Goal: Information Seeking & Learning: Understand process/instructions

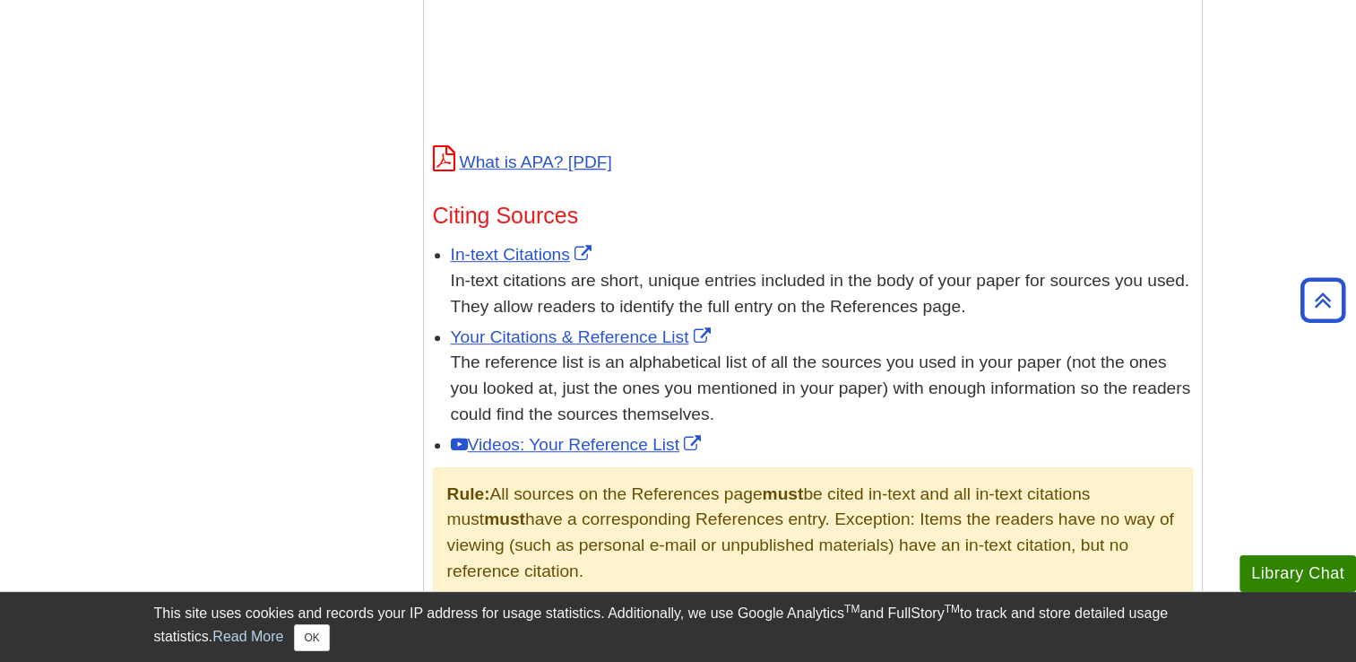
scroll to position [896, 0]
click at [477, 251] on link "In-text Citations" at bounding box center [523, 252] width 145 height 19
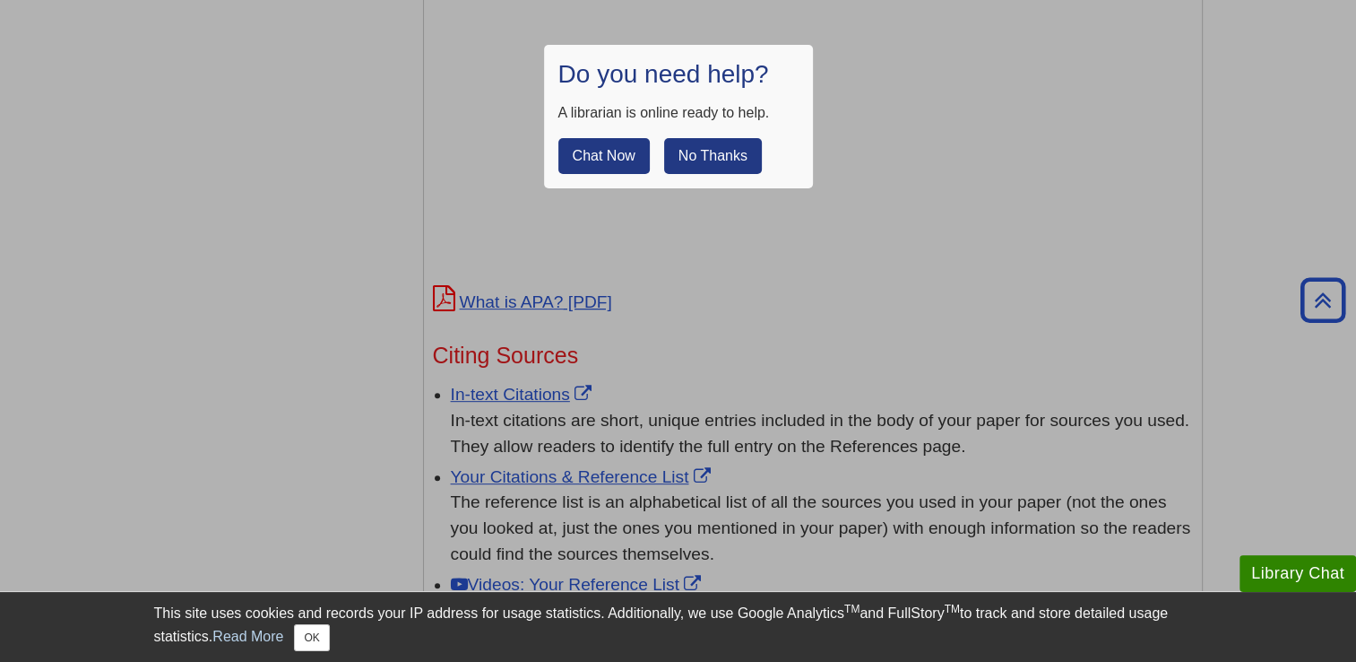
scroll to position [717, 0]
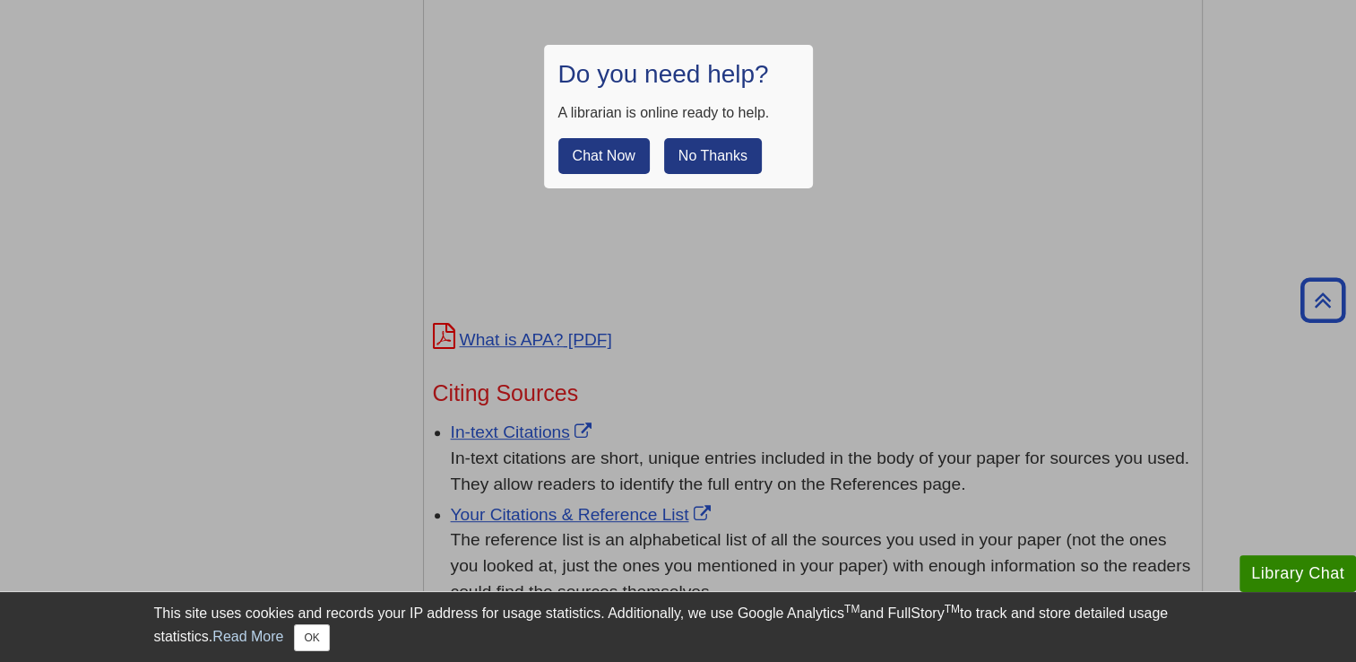
click at [710, 150] on button "No Thanks" at bounding box center [713, 156] width 98 height 36
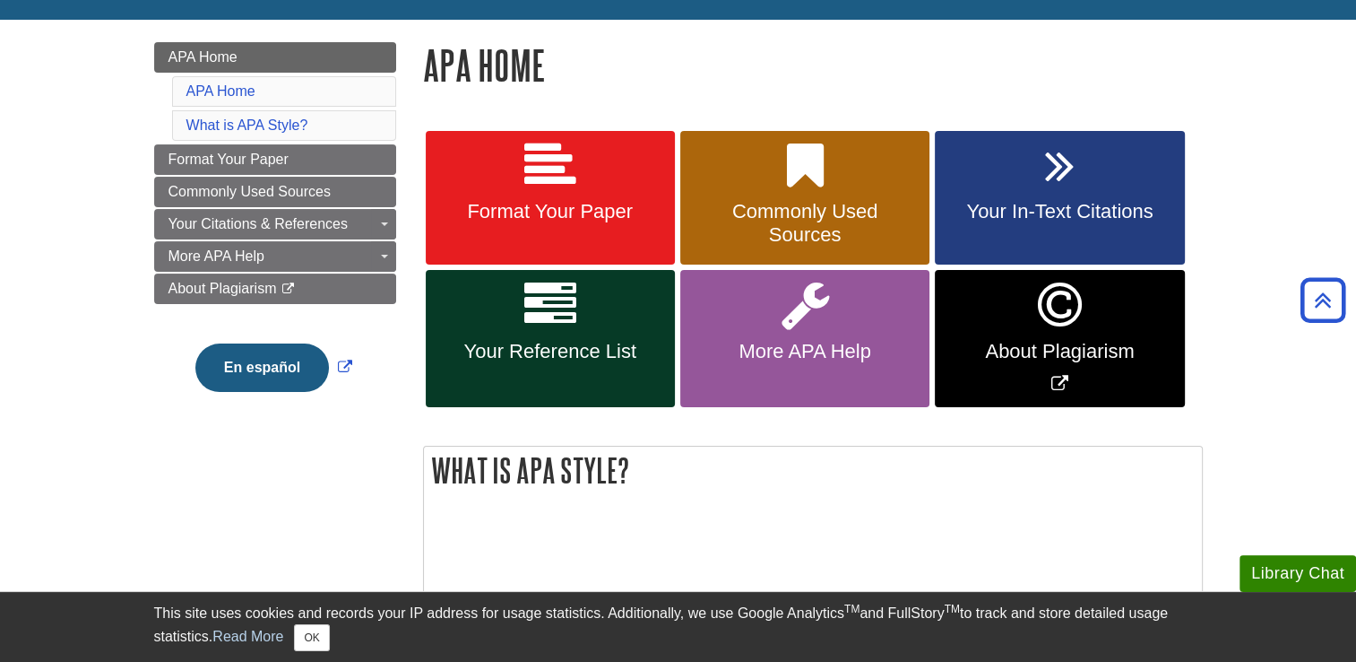
scroll to position [179, 0]
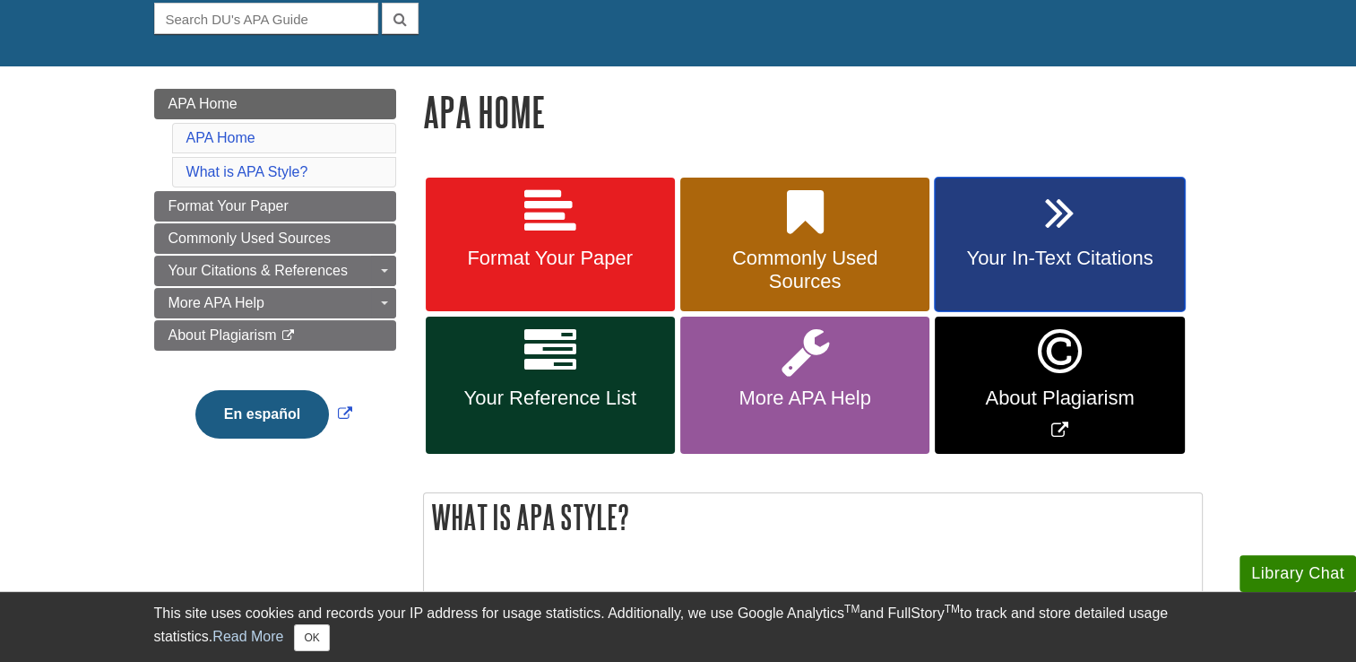
click at [997, 249] on span "Your In-Text Citations" at bounding box center [1059, 258] width 222 height 23
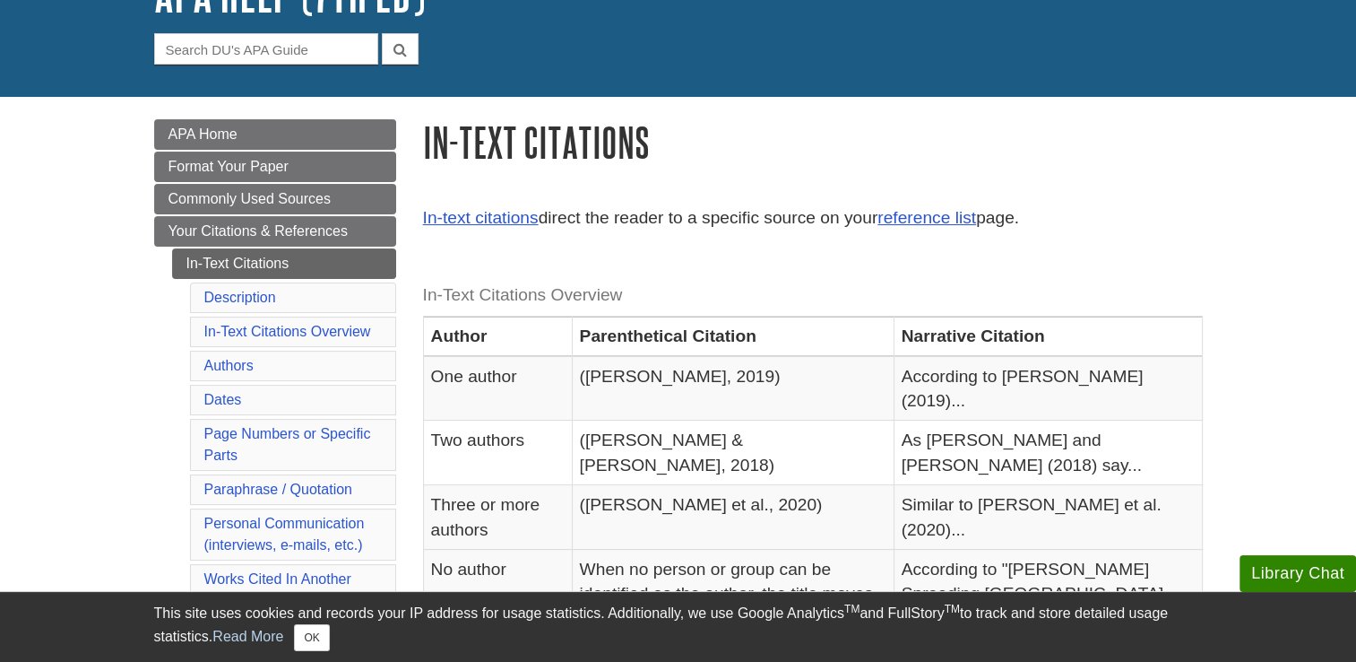
scroll to position [179, 0]
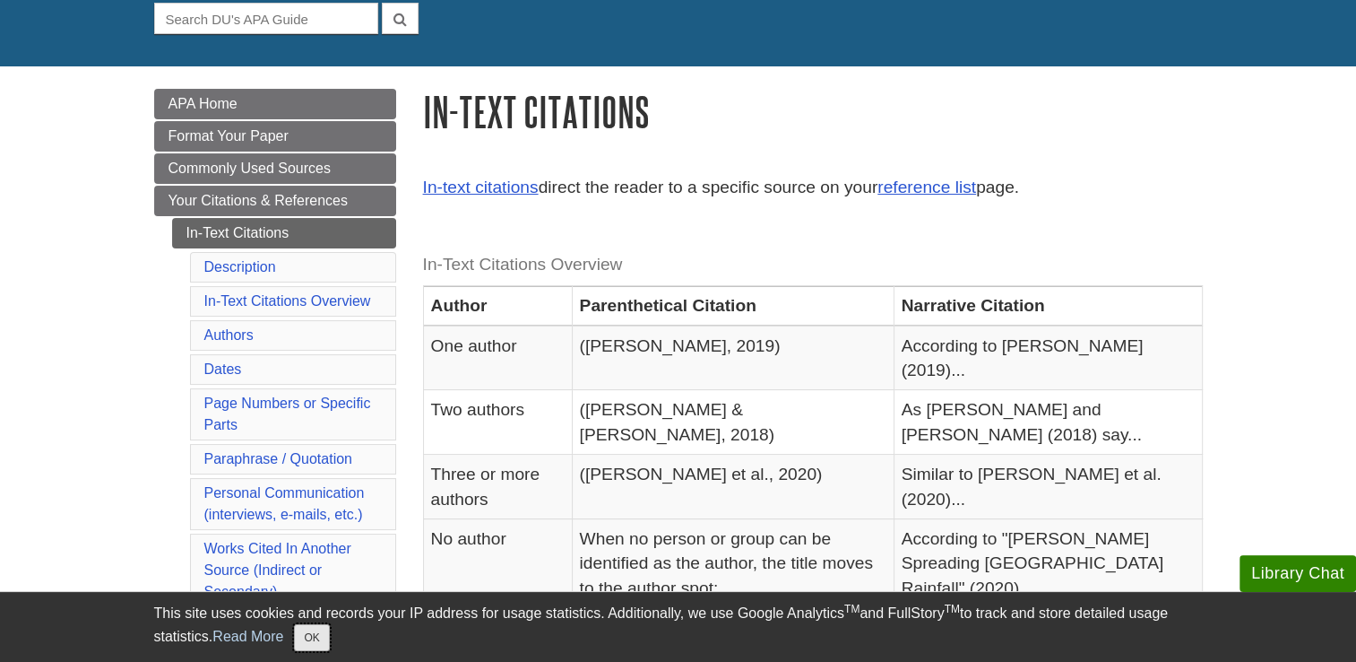
click at [309, 637] on button "OK" at bounding box center [311, 637] width 35 height 27
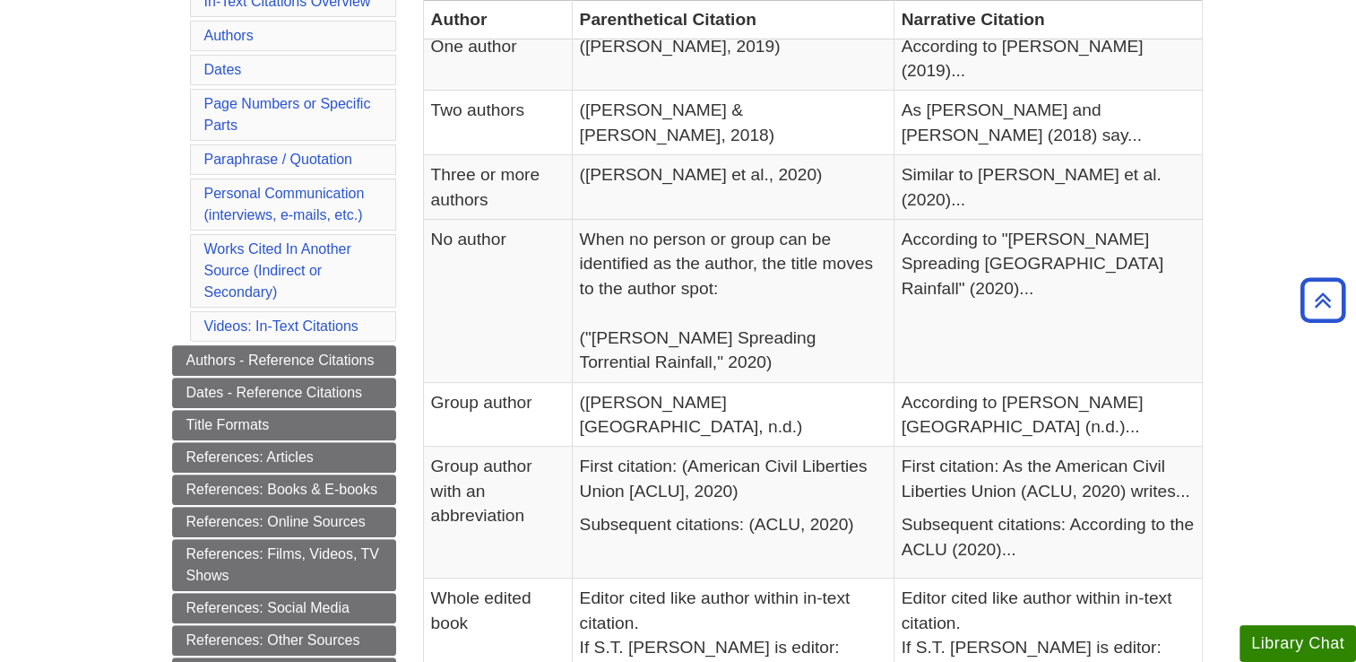
scroll to position [448, 0]
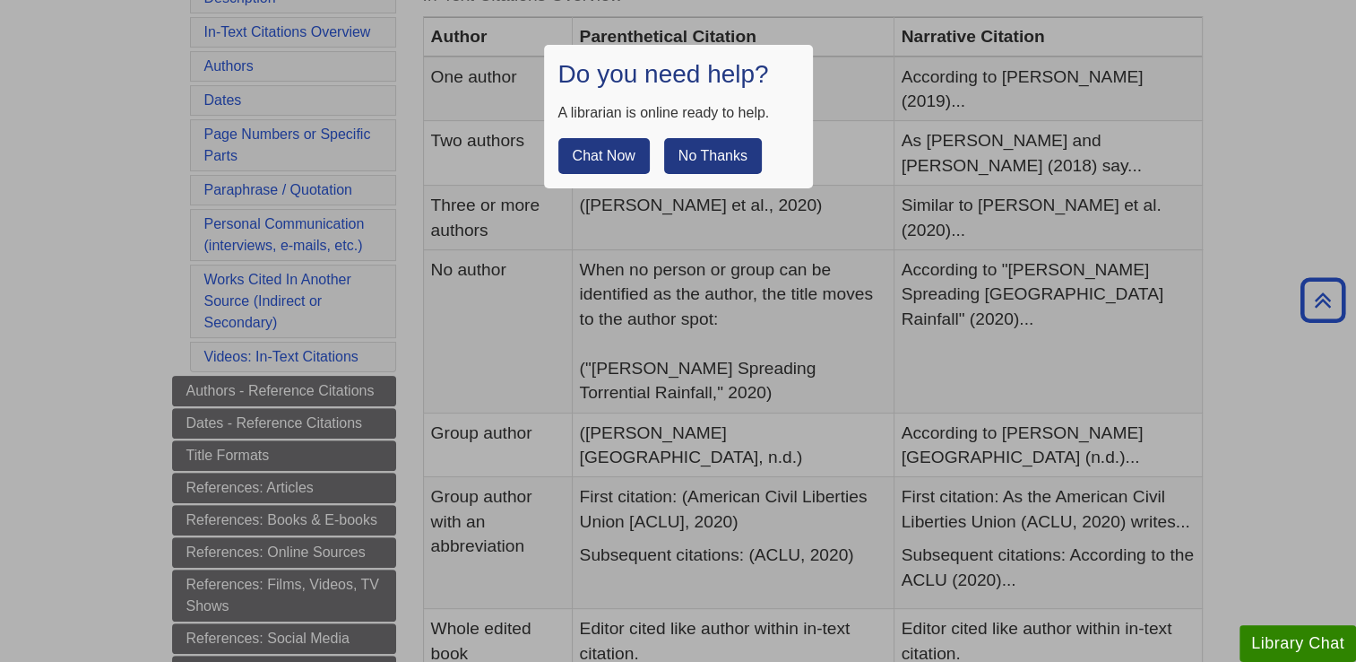
click at [706, 149] on button "No Thanks" at bounding box center [713, 156] width 98 height 36
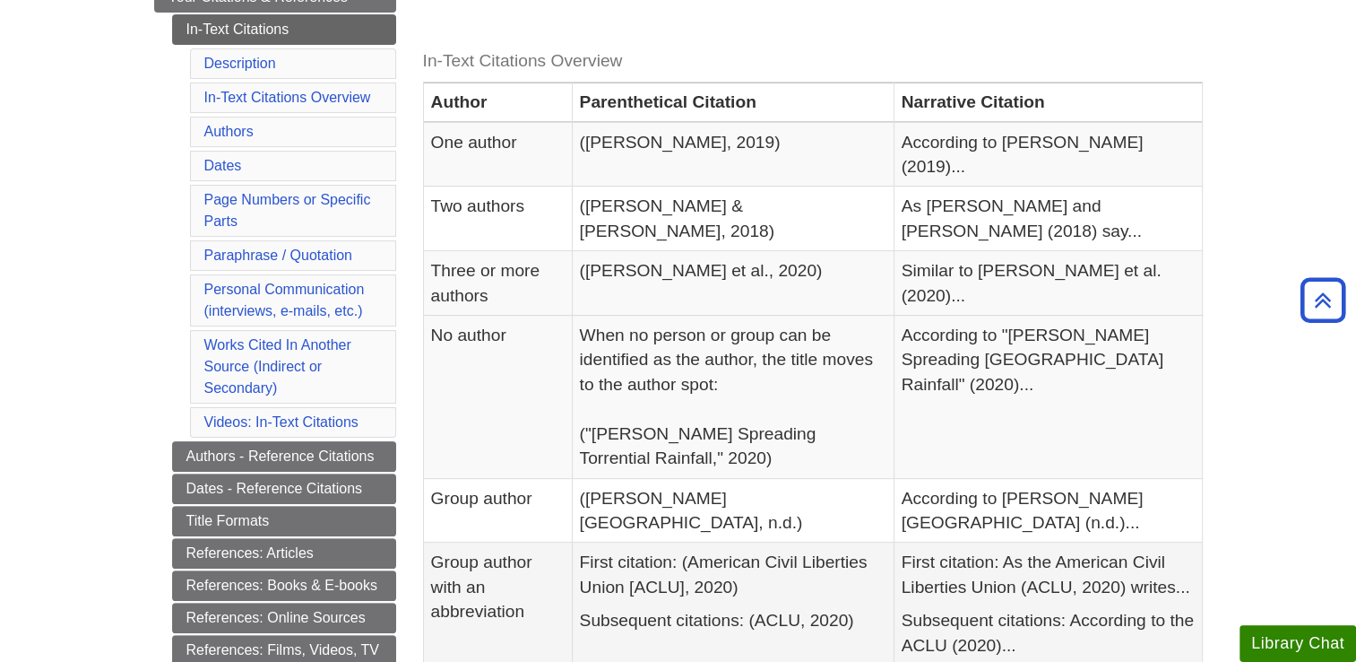
scroll to position [359, 0]
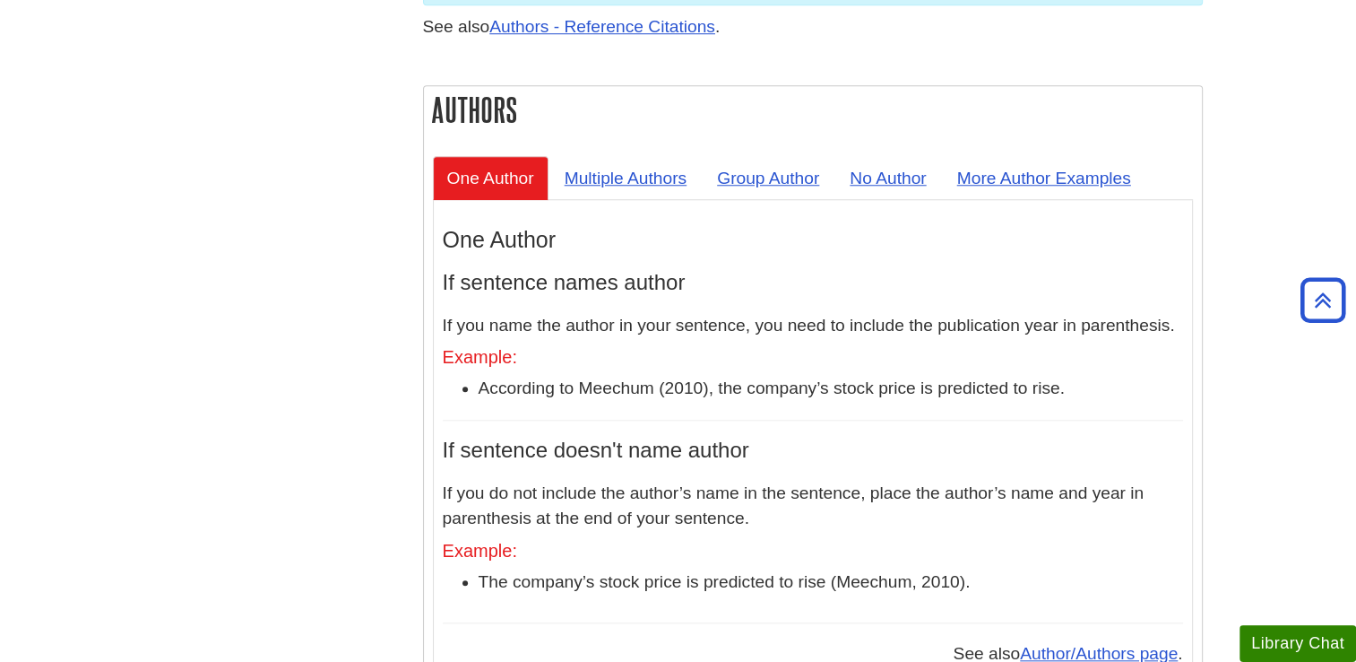
scroll to position [1613, 0]
click at [577, 156] on link "Multiple Authors" at bounding box center [625, 178] width 151 height 44
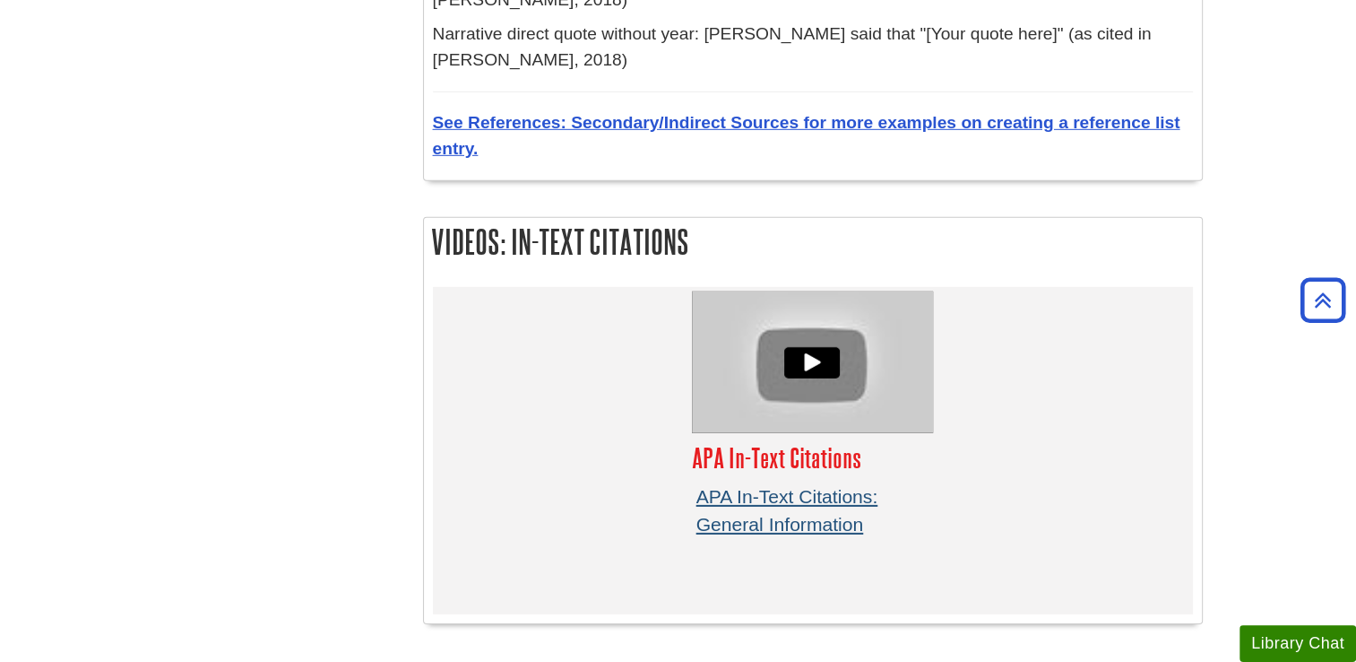
scroll to position [5378, 0]
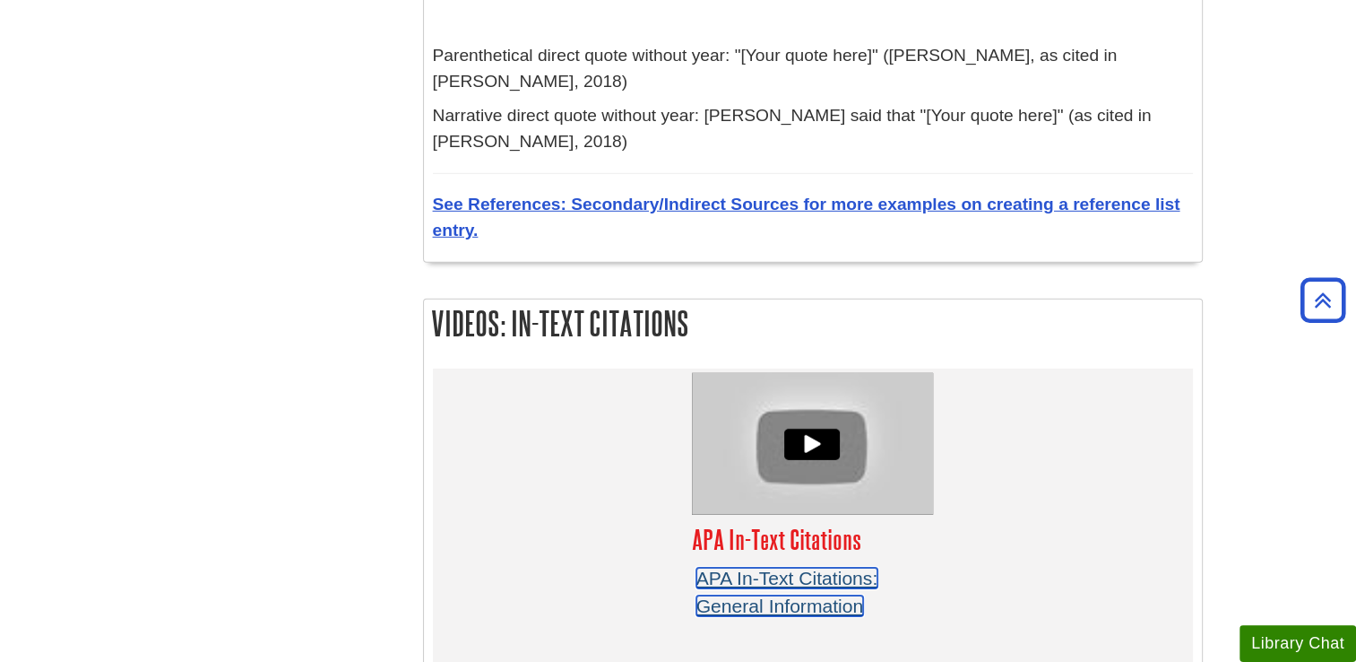
click at [783, 567] on link "APA In-Text Citations: General Information" at bounding box center [787, 591] width 182 height 49
